Goal: Find specific page/section: Find specific page/section

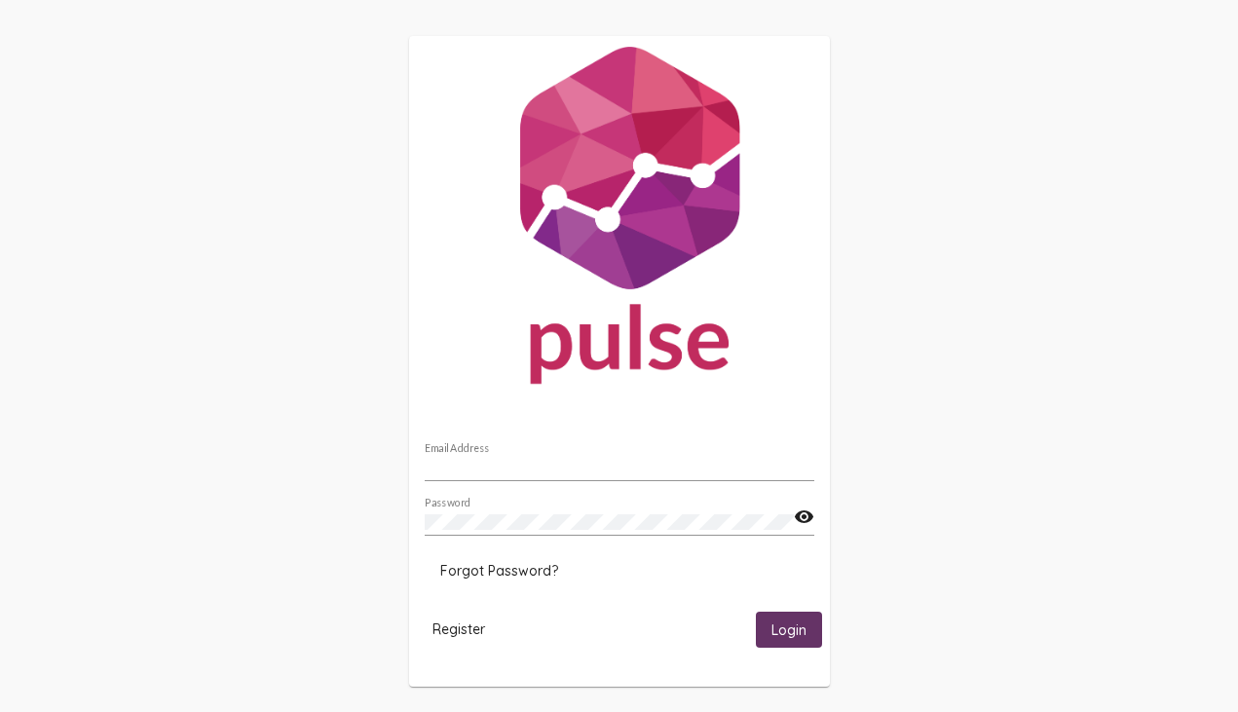
type input "[EMAIL_ADDRESS][DOMAIN_NAME]"
click at [791, 634] on span "Login" at bounding box center [788, 630] width 35 height 18
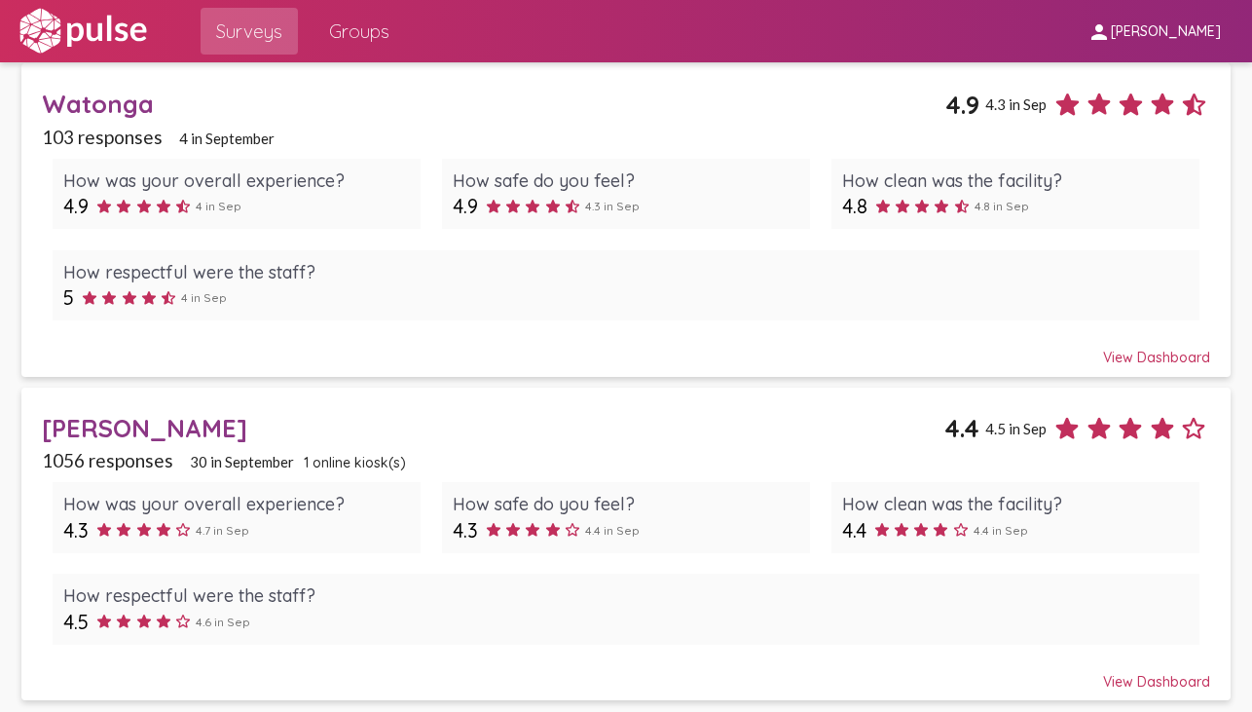
scroll to position [299, 0]
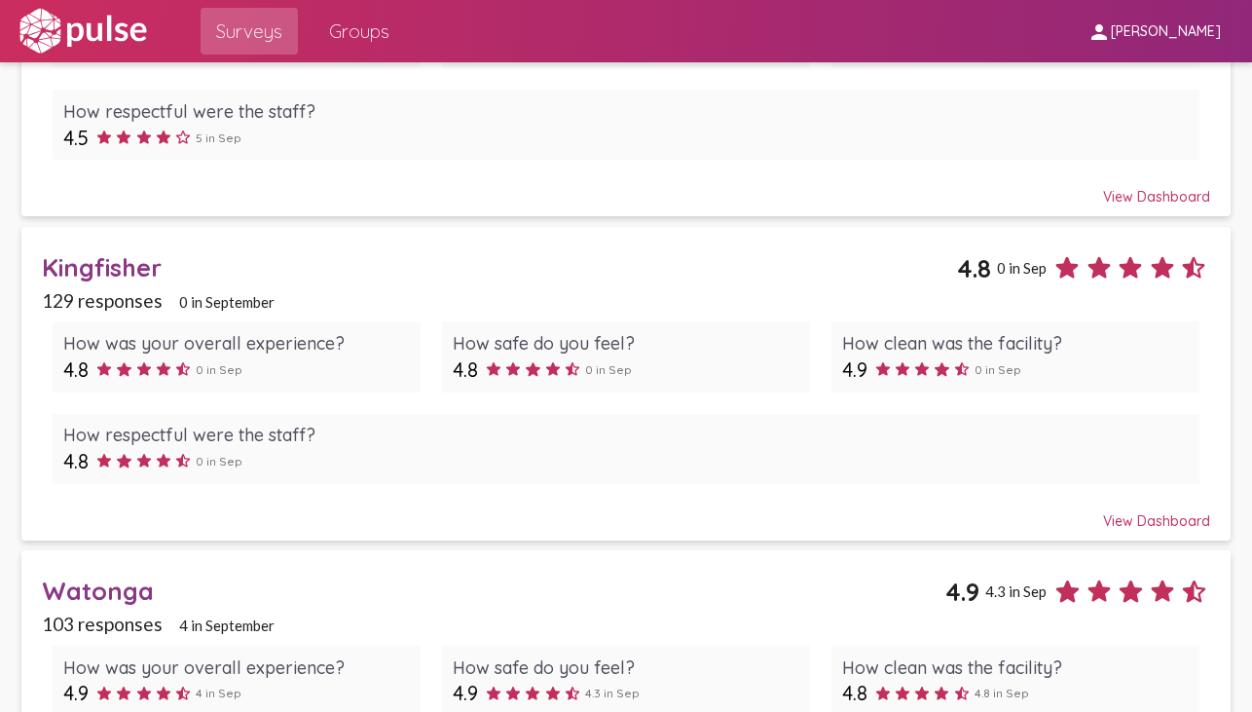
click at [119, 579] on div "Watonga" at bounding box center [494, 591] width 904 height 30
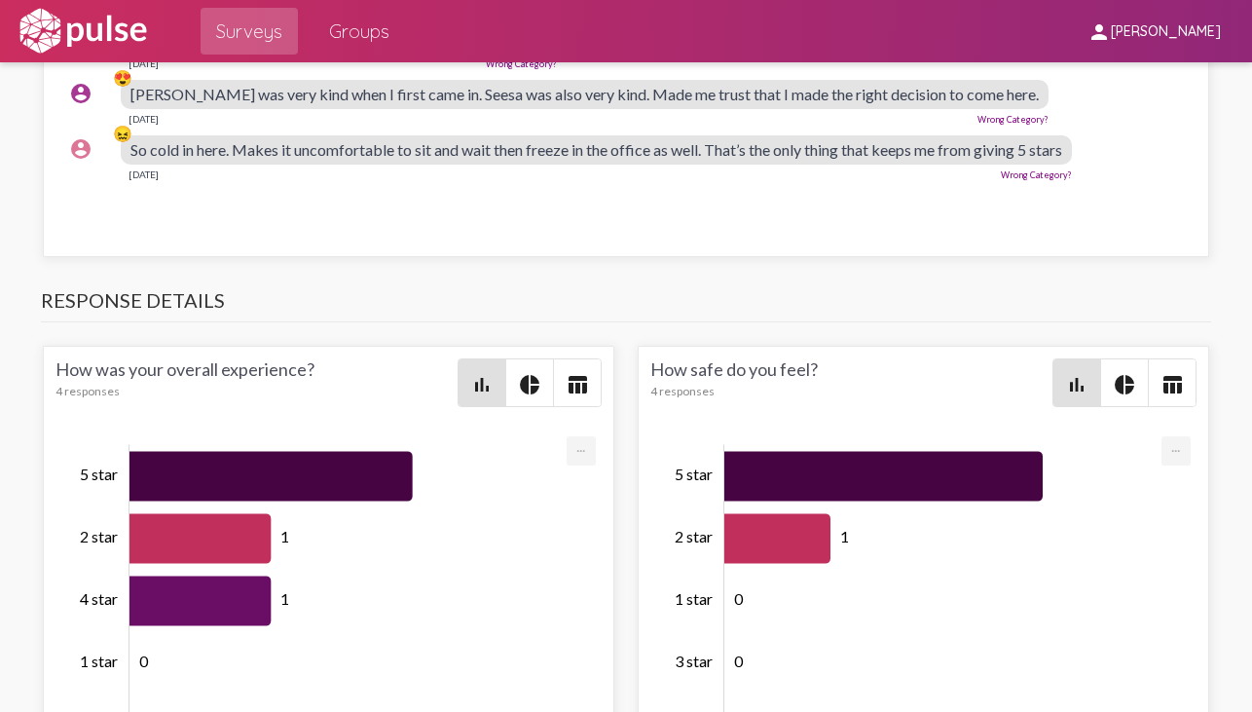
scroll to position [2824, 0]
